Goal: Task Accomplishment & Management: Complete application form

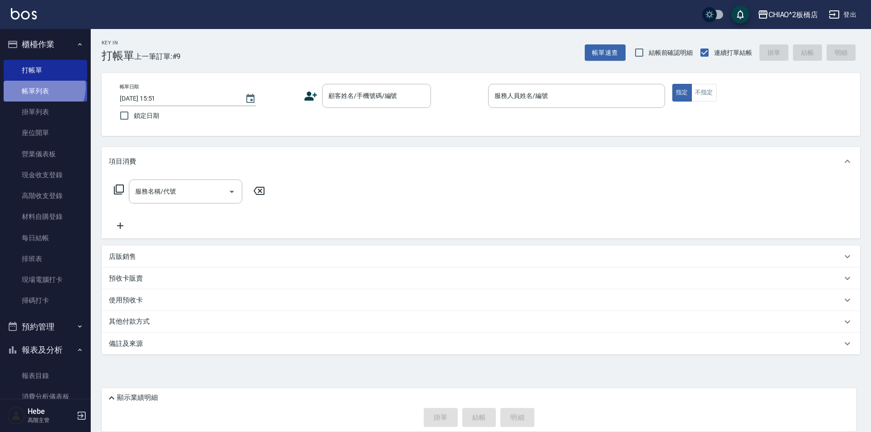
click at [42, 88] on link "帳單列表" at bounding box center [45, 91] width 83 height 21
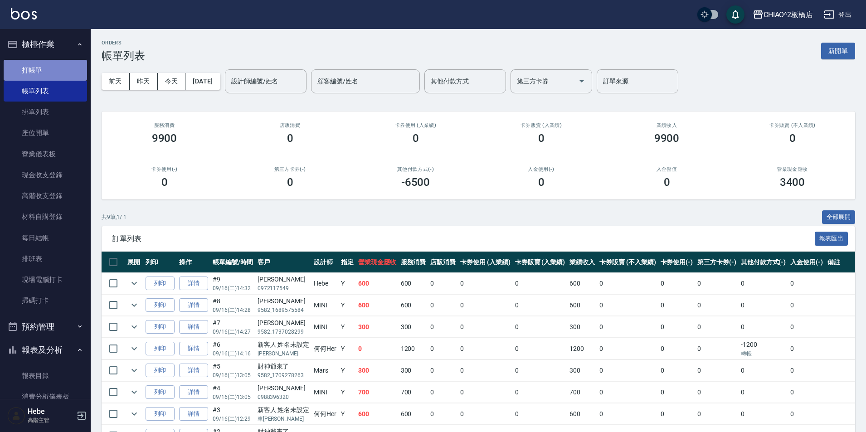
click at [45, 69] on link "打帳單" at bounding box center [45, 70] width 83 height 21
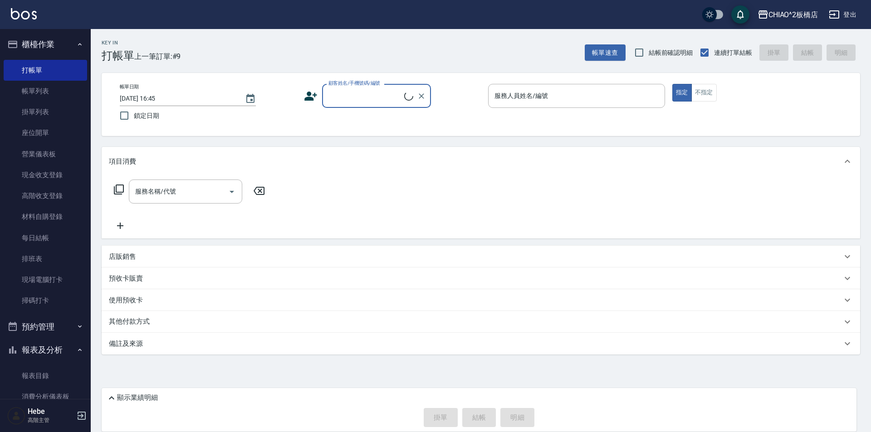
click at [345, 98] on input "顧客姓名/手機號碼/編號" at bounding box center [365, 96] width 78 height 16
click at [352, 95] on input "顧客姓名/手機號碼/編號" at bounding box center [369, 96] width 87 height 16
click at [208, 193] on input "服務名稱/代號" at bounding box center [179, 192] width 92 height 16
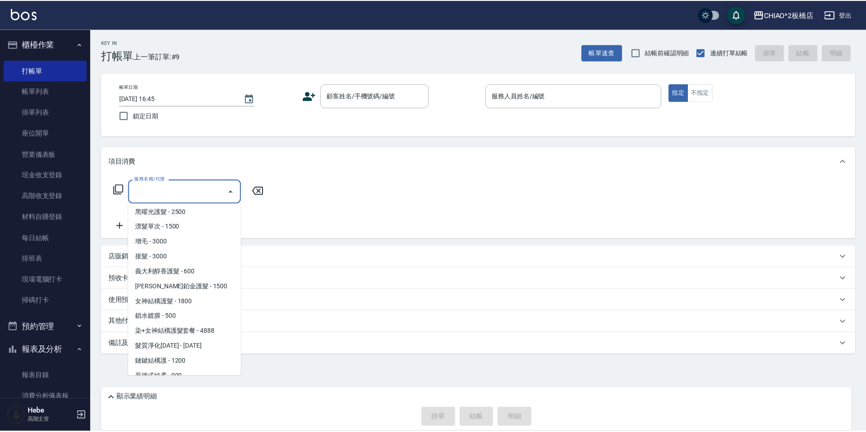
scroll to position [194, 0]
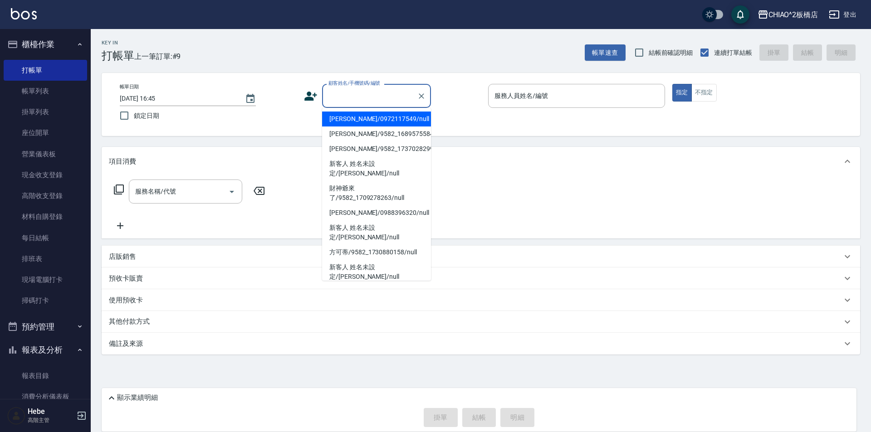
click at [352, 96] on input "顧客姓名/手機號碼/編號" at bounding box center [369, 96] width 87 height 16
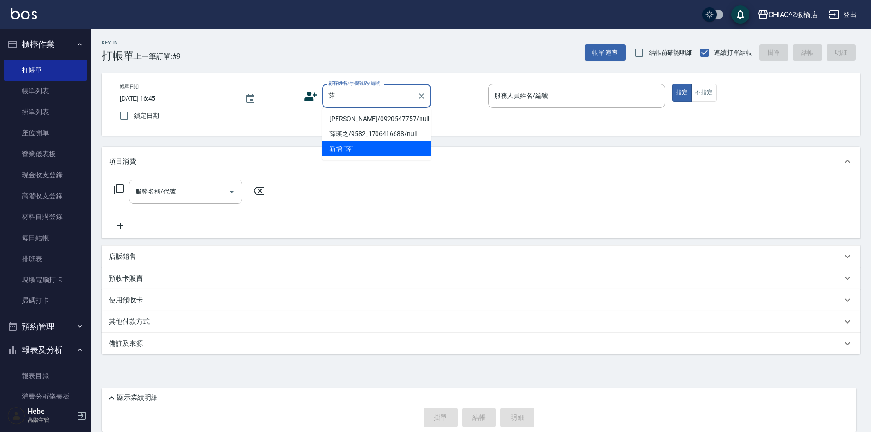
click at [371, 120] on li "[PERSON_NAME]/0920547757/null" at bounding box center [376, 119] width 109 height 15
type input "[PERSON_NAME]/0920547757/null"
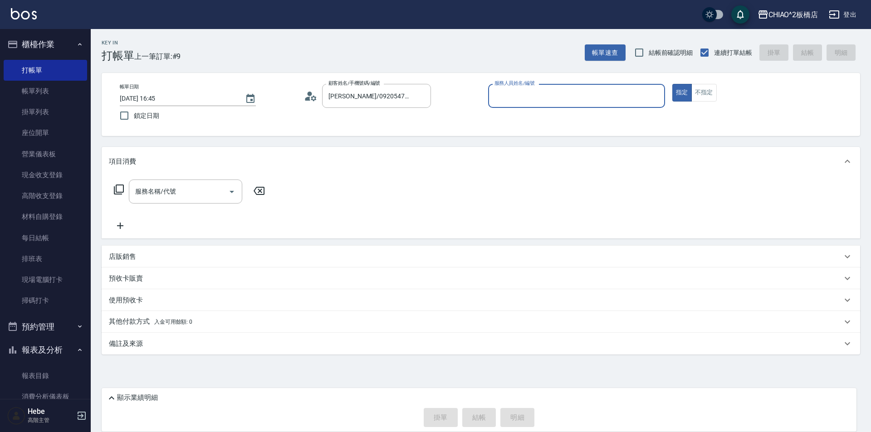
type input "Hebe(無代號)"
click at [313, 96] on icon at bounding box center [313, 97] width 5 height 5
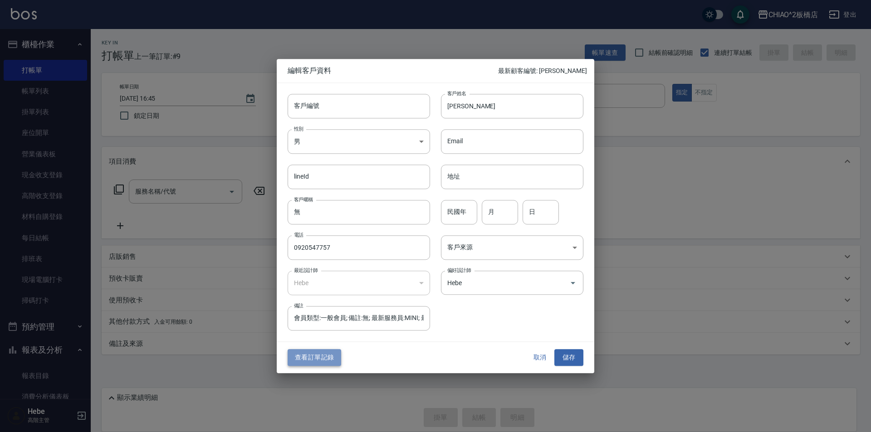
click at [327, 354] on button "查看訂單記錄" at bounding box center [315, 358] width 54 height 17
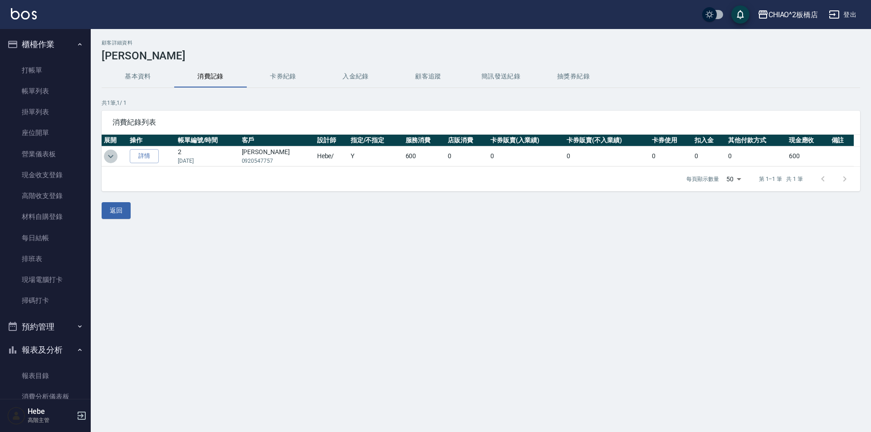
click at [111, 156] on icon "expand row" at bounding box center [110, 156] width 5 height 3
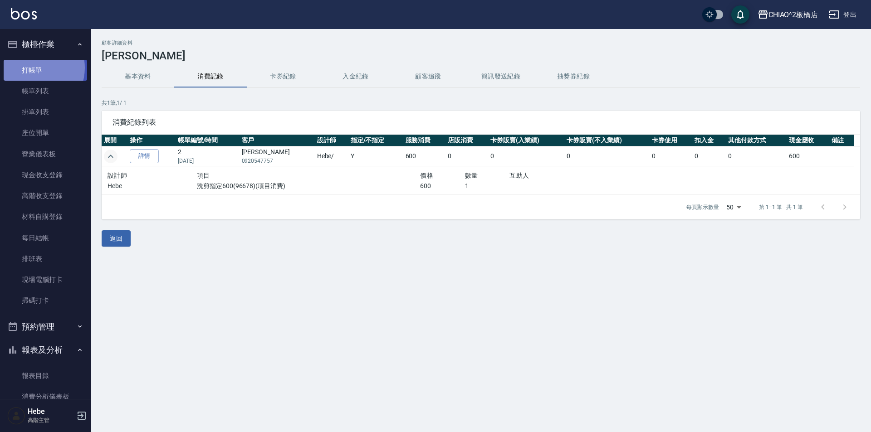
click at [31, 68] on link "打帳單" at bounding box center [45, 70] width 83 height 21
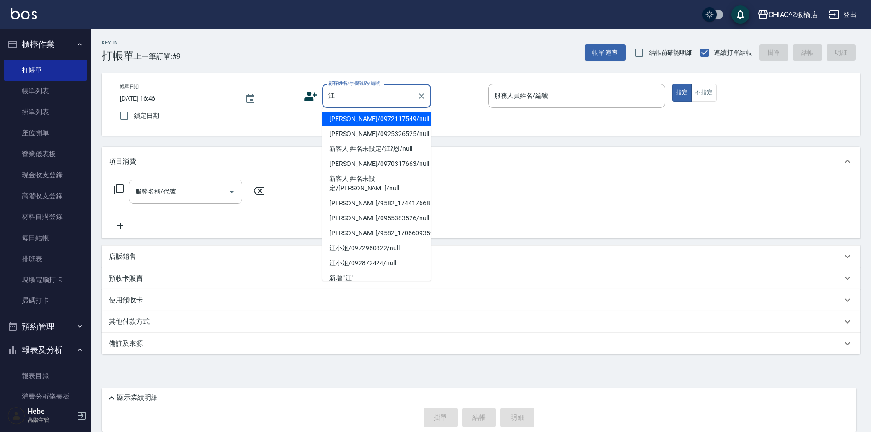
click at [352, 117] on li "[PERSON_NAME]/0972117549/null" at bounding box center [376, 119] width 109 height 15
type input "[PERSON_NAME]/0972117549/null"
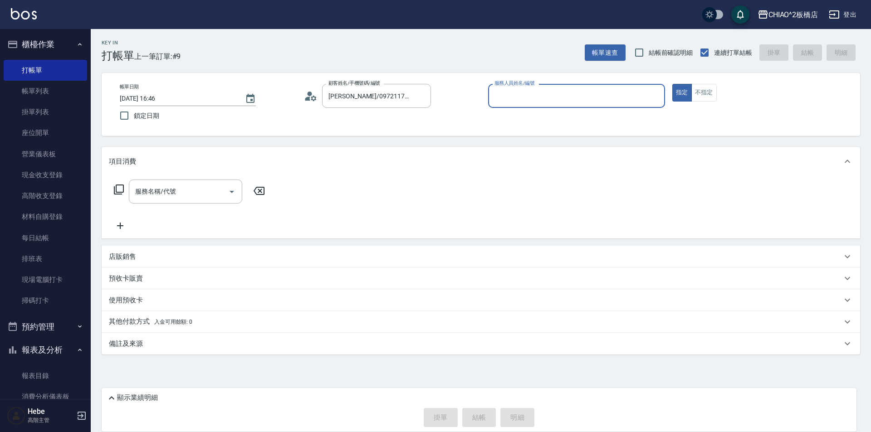
type input "Hebe(無代號)"
click at [186, 193] on input "服務名稱/代號" at bounding box center [179, 192] width 92 height 16
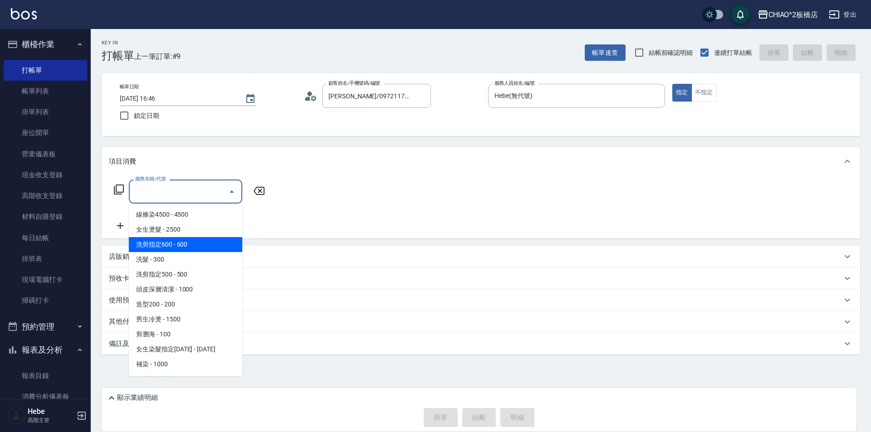
click at [192, 242] on span "洗剪指定600 - 600" at bounding box center [185, 244] width 113 height 15
type input "洗剪指定600(96678)"
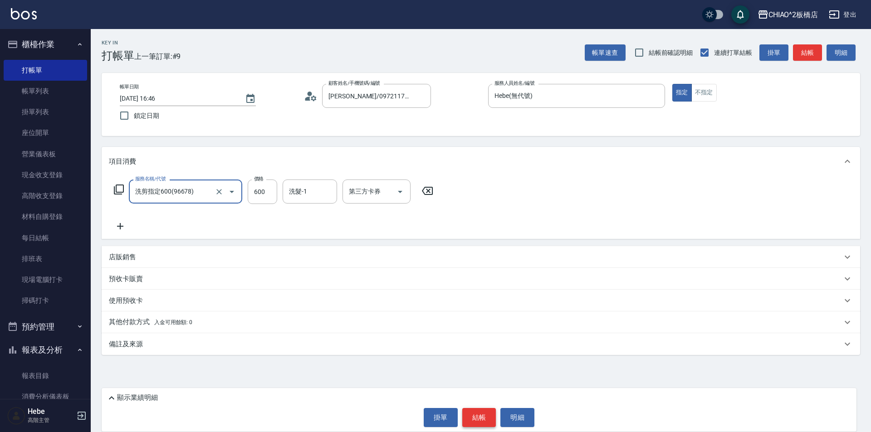
click at [484, 415] on button "結帳" at bounding box center [479, 417] width 34 height 19
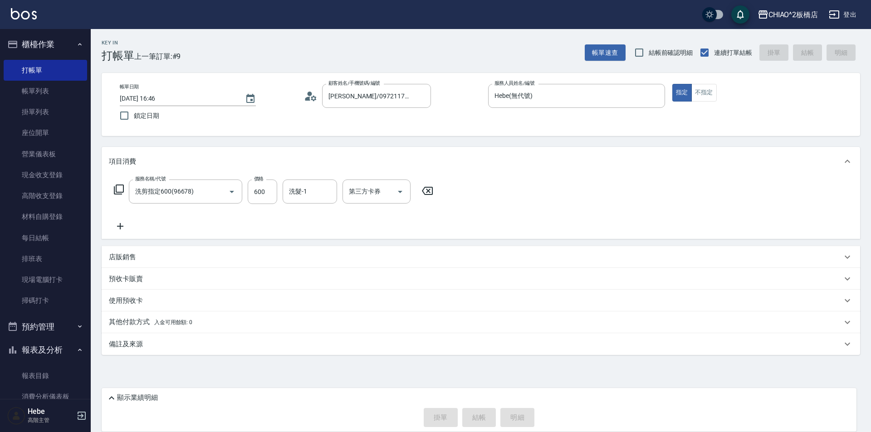
type input "[DATE] 17:05"
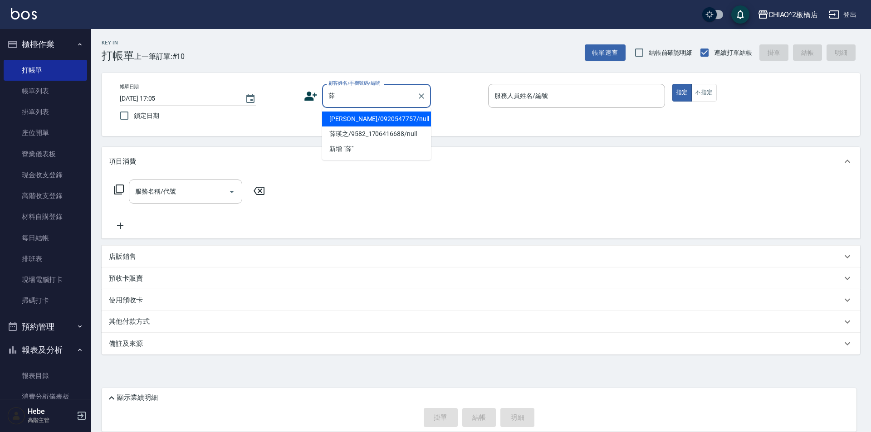
click at [384, 116] on li "[PERSON_NAME]/0920547757/null" at bounding box center [376, 119] width 109 height 15
type input "[PERSON_NAME]/0920547757/null"
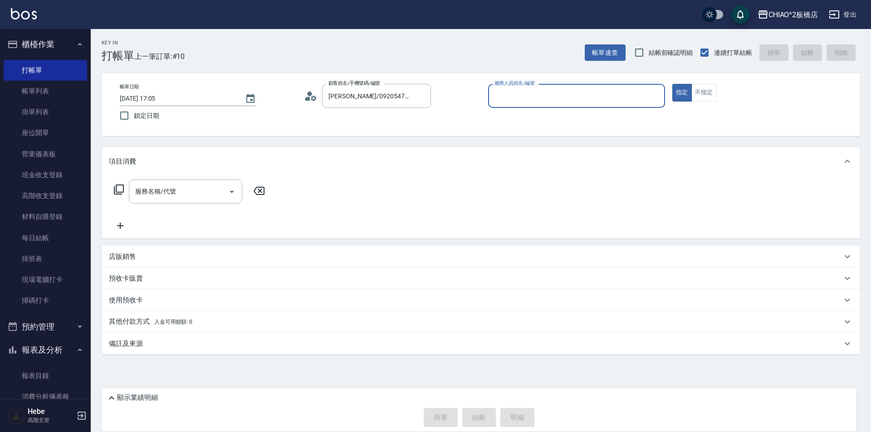
type input "Hebe(無代號)"
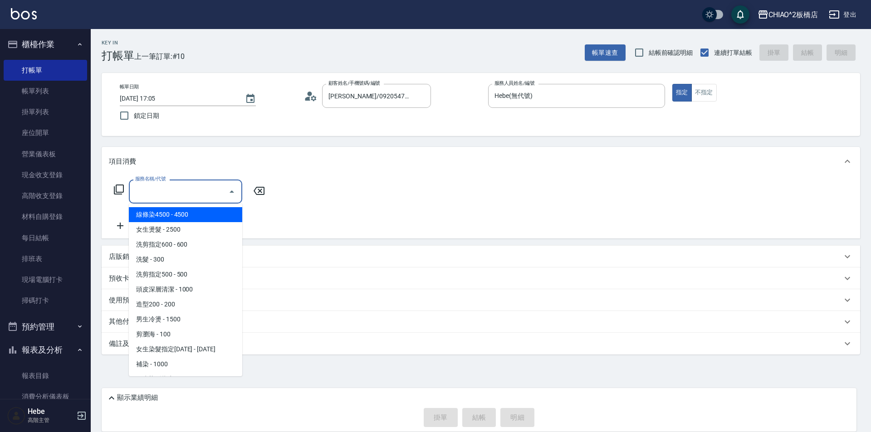
click at [186, 194] on input "服務名稱/代號" at bounding box center [179, 192] width 92 height 16
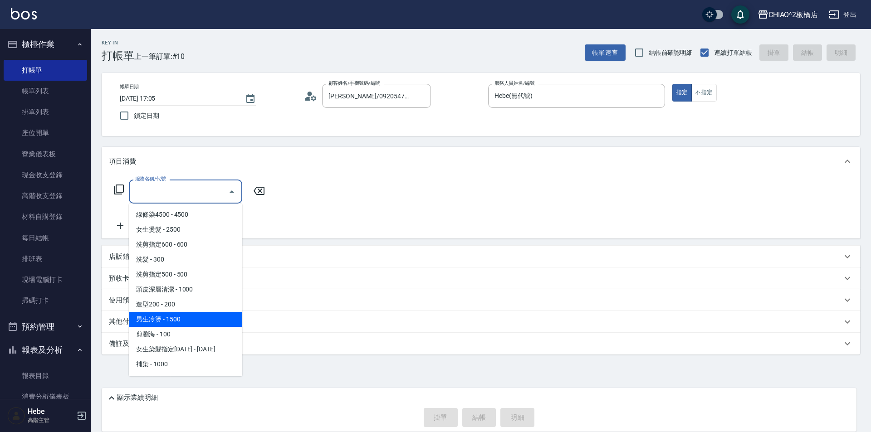
click at [186, 318] on span "男生冷燙 - 1500" at bounding box center [185, 319] width 113 height 15
type input "男生冷燙(96688)"
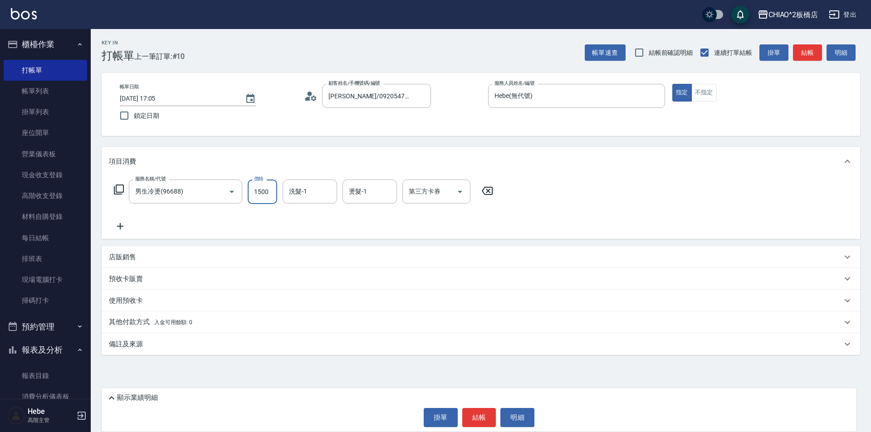
click at [266, 195] on input "1500" at bounding box center [262, 192] width 29 height 24
type input "2125"
click at [123, 224] on icon at bounding box center [120, 226] width 23 height 11
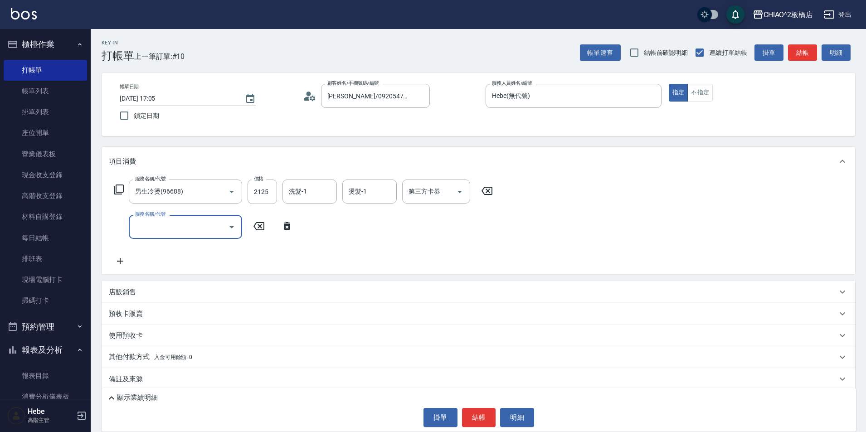
click at [161, 227] on input "服務名稱/代號" at bounding box center [179, 227] width 92 height 16
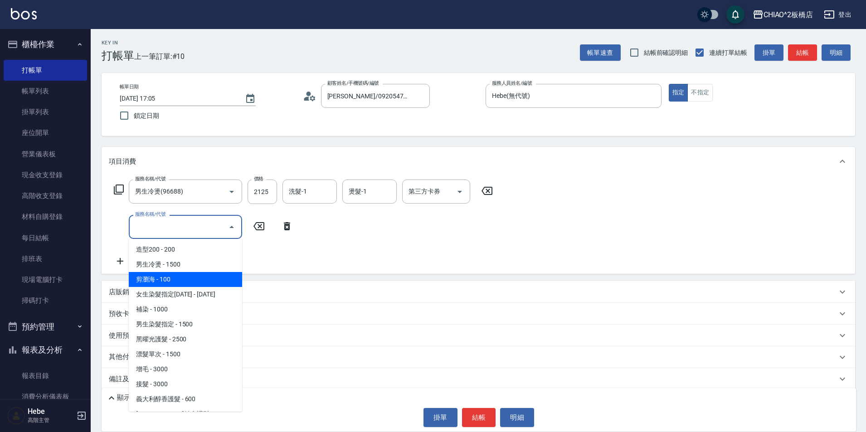
scroll to position [91, 0]
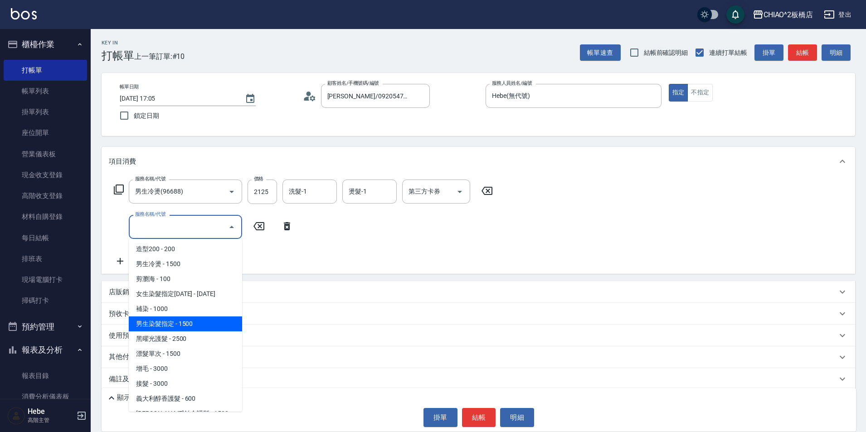
click at [200, 322] on span "男生染髮指定 - 1500" at bounding box center [185, 324] width 113 height 15
type input "男生染髮指定(96703)"
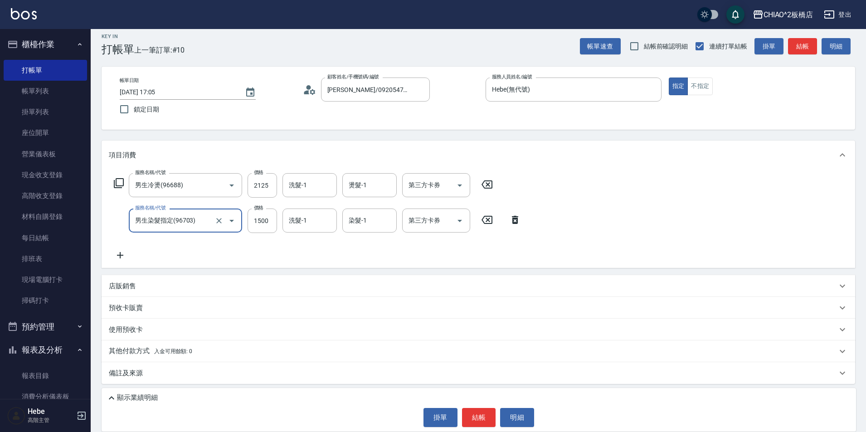
scroll to position [8, 0]
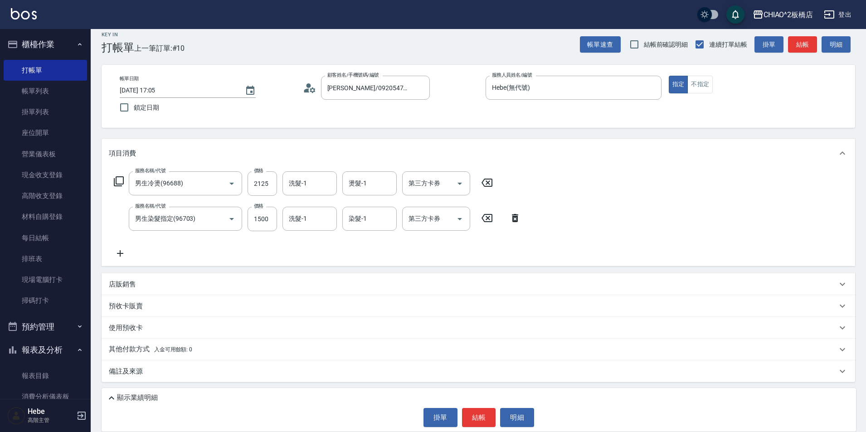
click at [205, 351] on div "其他付款方式 入金可用餘額: 0" at bounding box center [473, 350] width 728 height 10
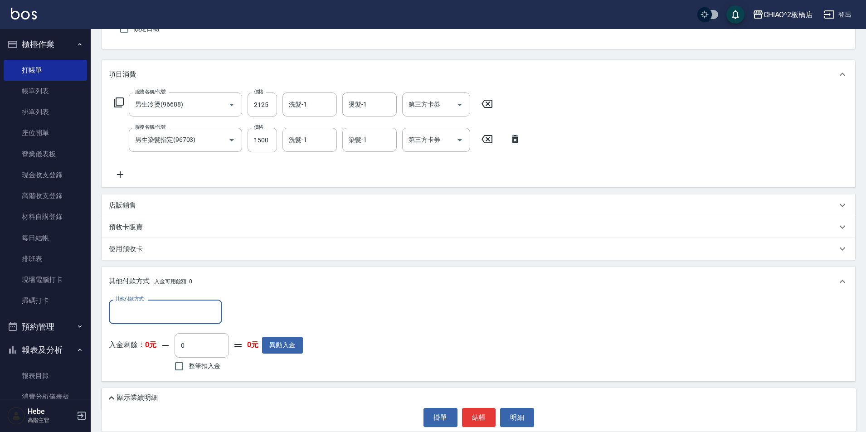
scroll to position [99, 0]
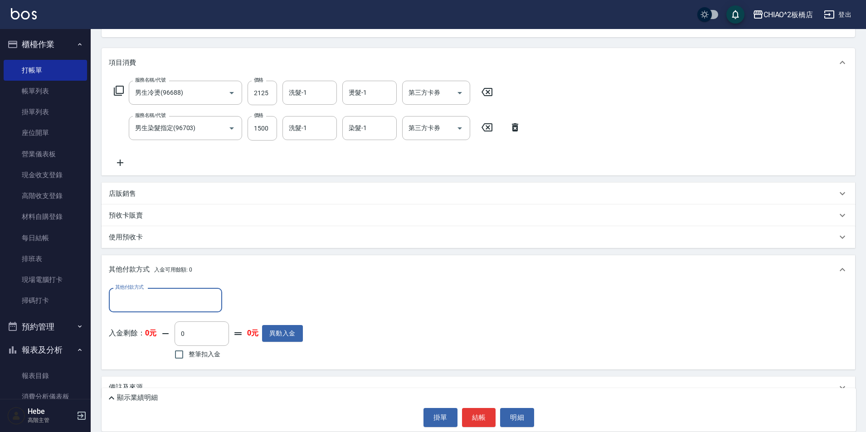
click at [174, 302] on input "其他付款方式" at bounding box center [165, 300] width 105 height 16
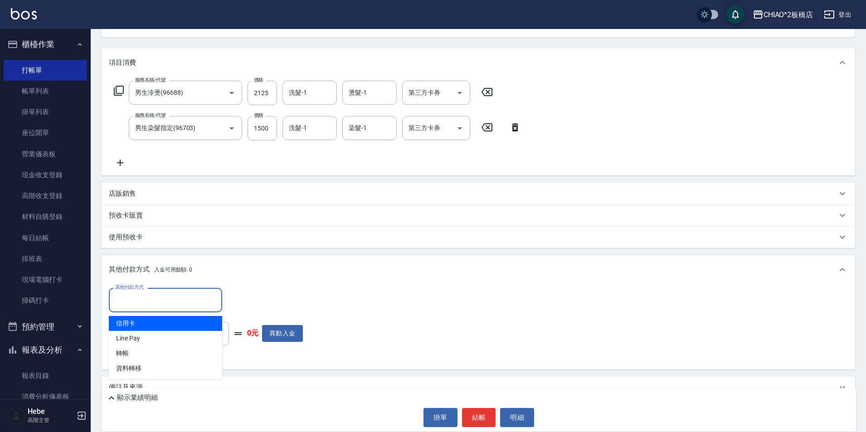
click at [174, 328] on span "信用卡" at bounding box center [165, 323] width 113 height 15
type input "信用卡"
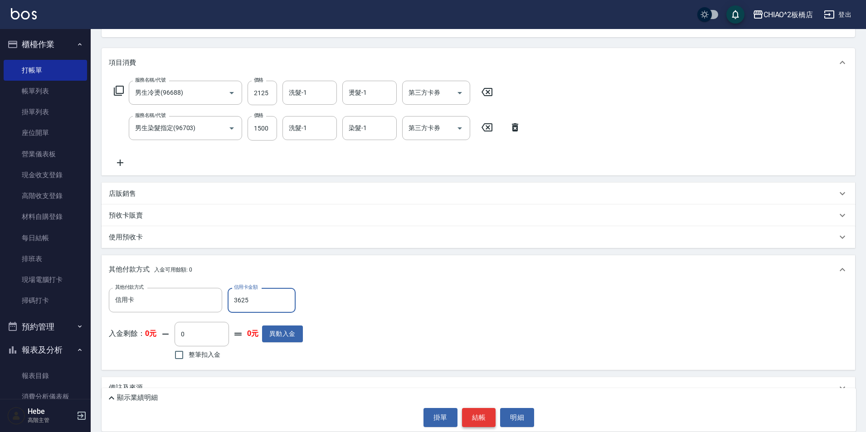
type input "3625"
click at [475, 420] on button "結帳" at bounding box center [479, 417] width 34 height 19
type input "[DATE] 17:06"
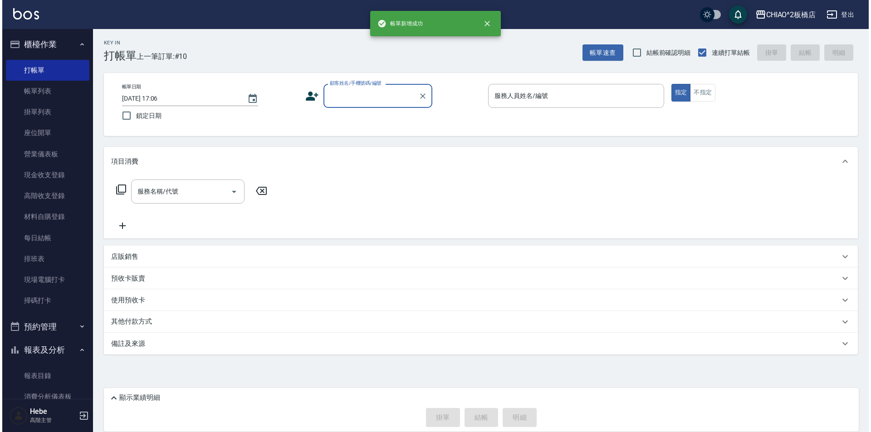
scroll to position [0, 0]
